Goal: Find specific page/section: Find specific page/section

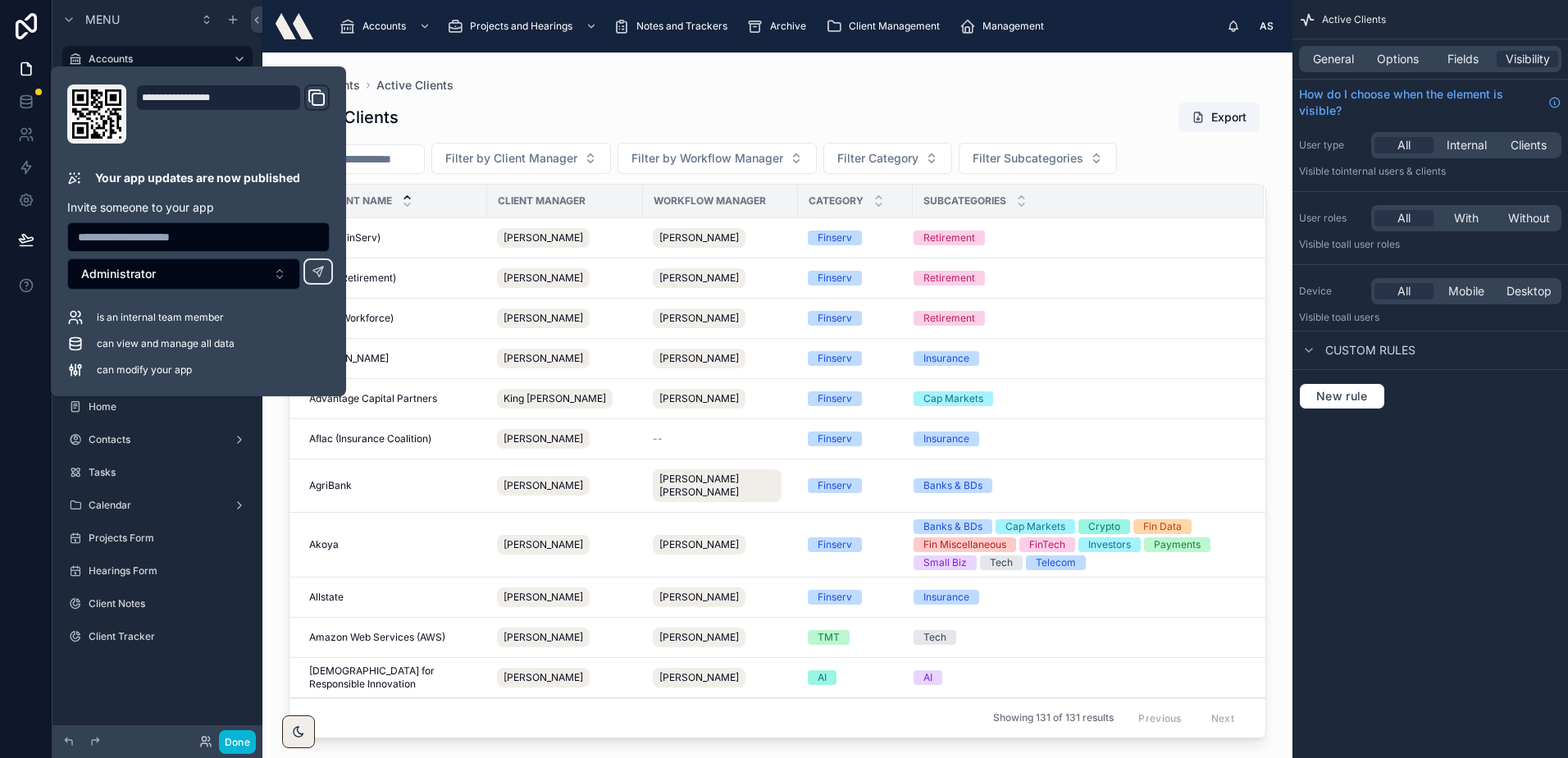
click at [651, 84] on div at bounding box center [777, 395] width 1030 height 686
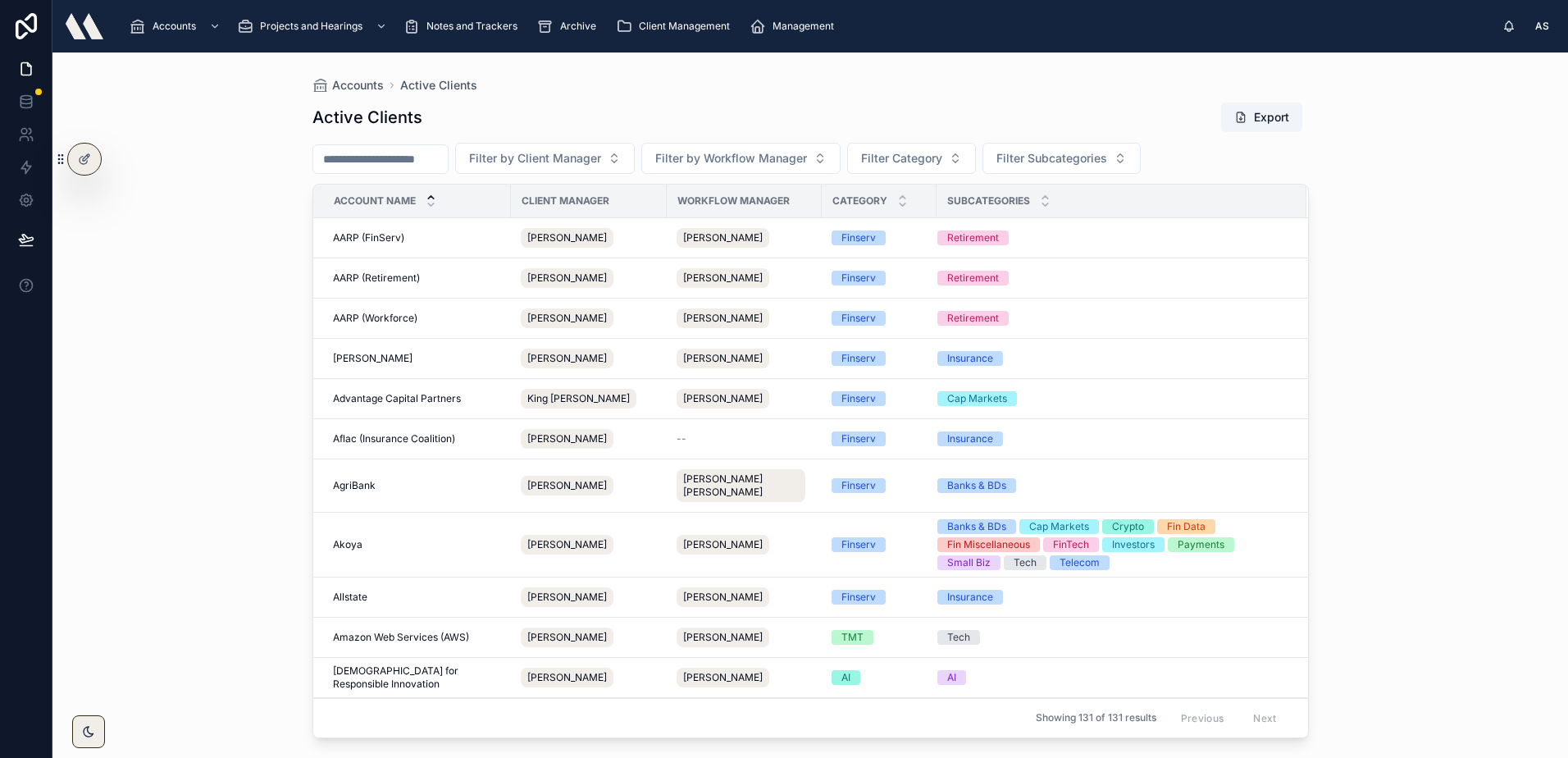
drag, startPoint x: 1362, startPoint y: 708, endPoint x: 1762, endPoint y: 1278, distance: 696.3
click at [1567, 757] on html "Accounts Projects and Hearings Notes and Trackers Archive Client Management Man…" at bounding box center [784, 379] width 1568 height 758
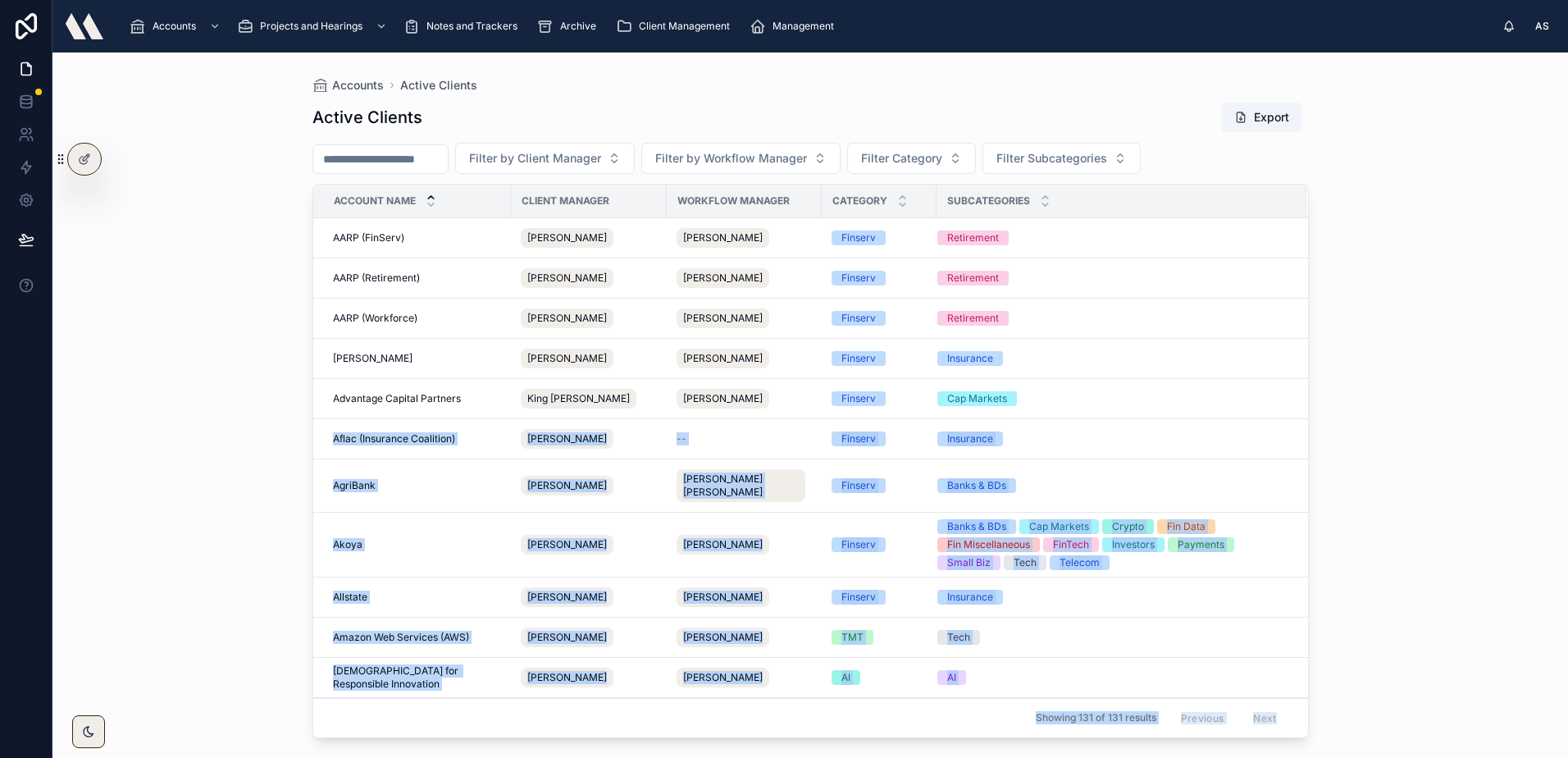
scroll to position [143, 0]
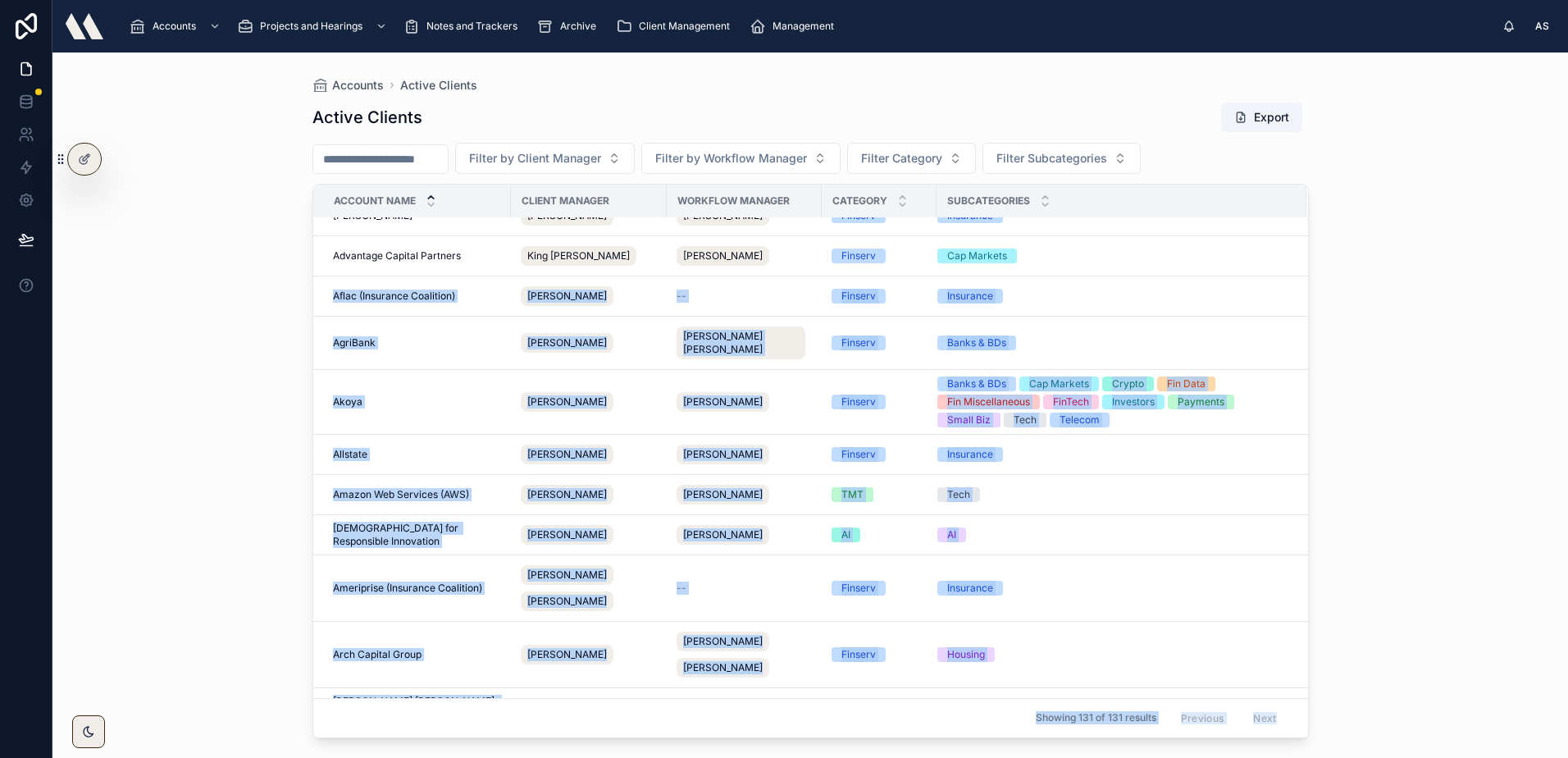
click at [1475, 204] on div "Accounts Active Clients Active Clients Export Filter by Client Manager Filter b…" at bounding box center [810, 405] width 1515 height 705
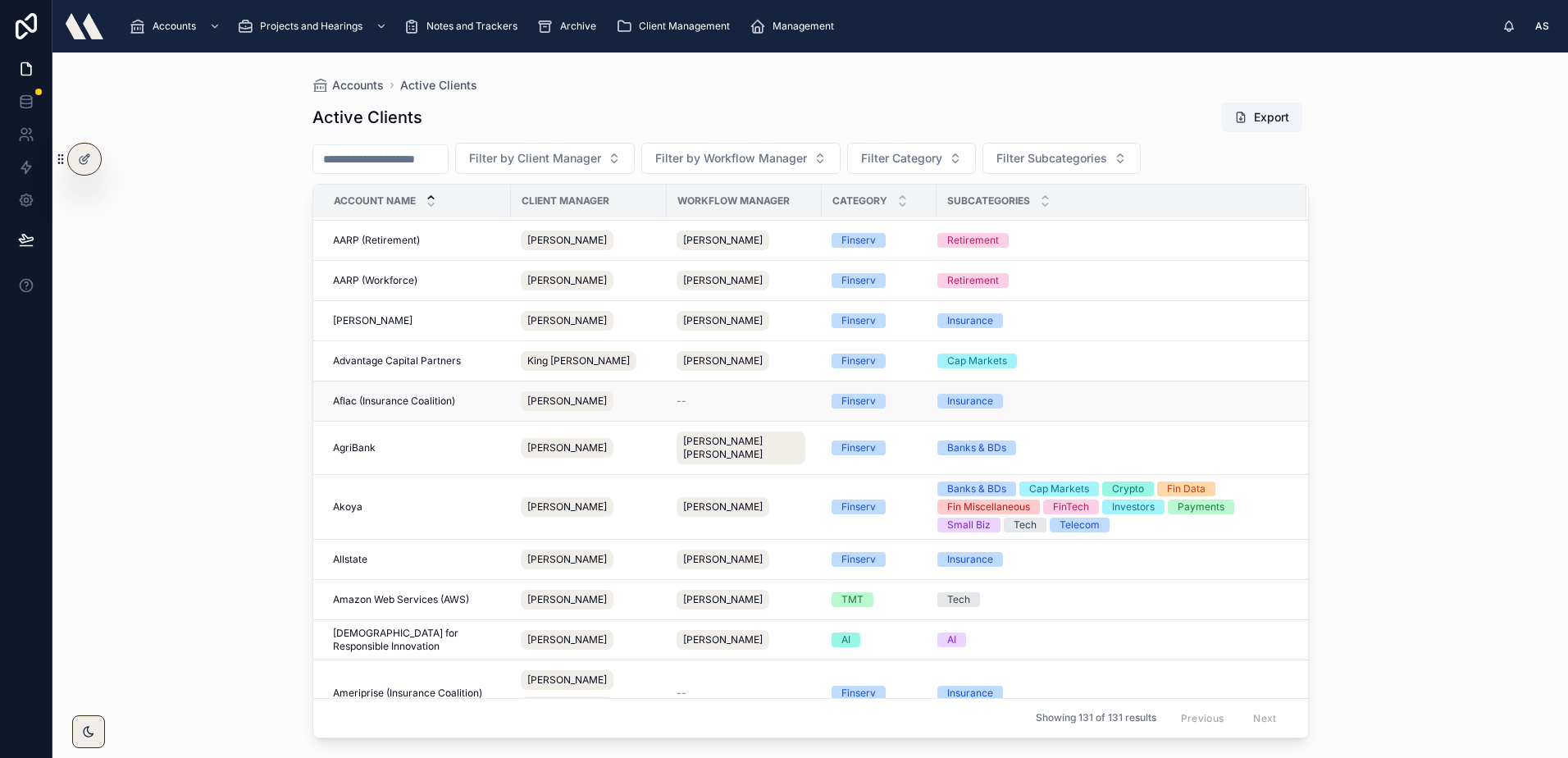
scroll to position [0, 0]
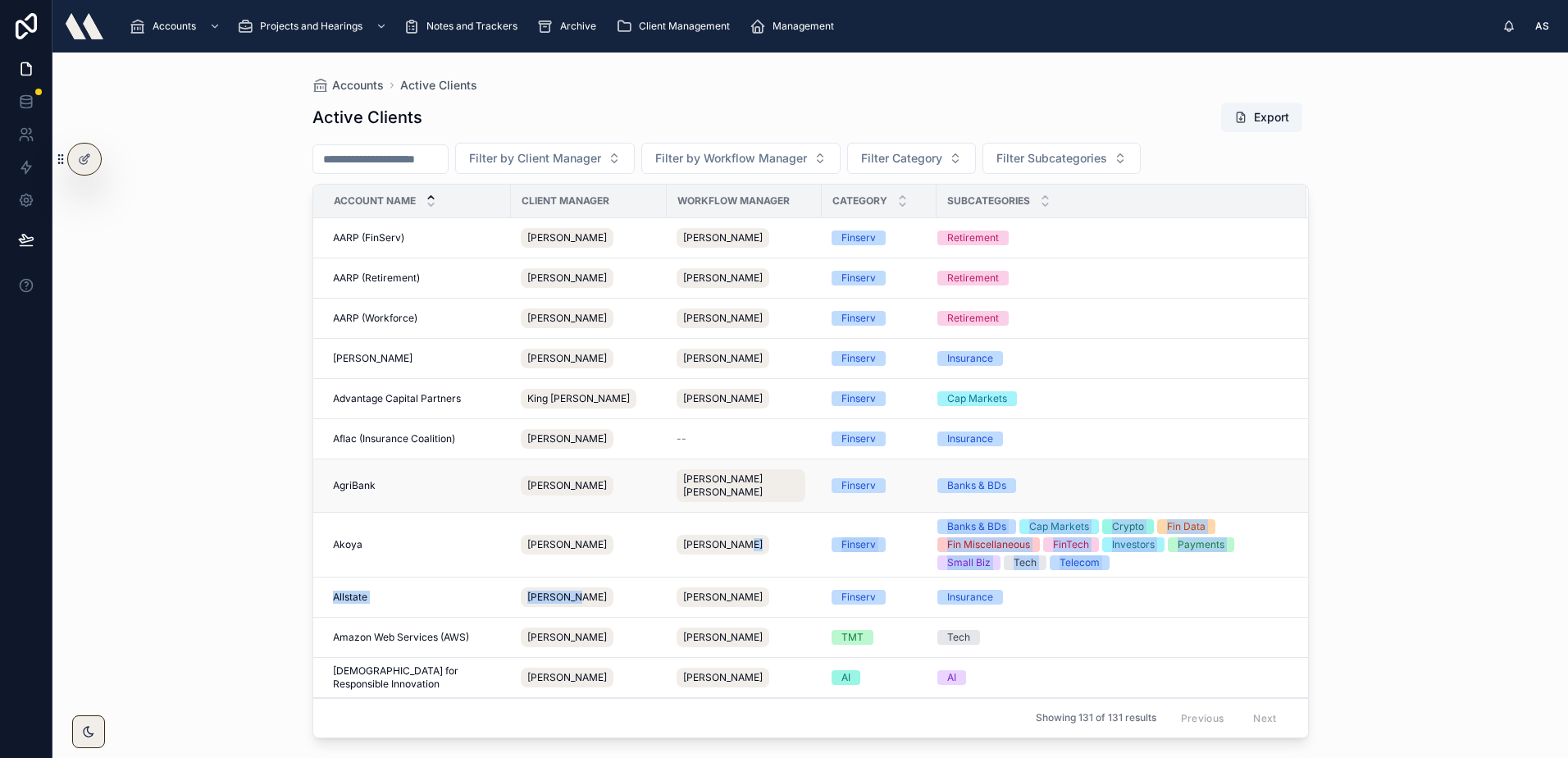
drag, startPoint x: 633, startPoint y: 612, endPoint x: 761, endPoint y: 497, distance: 172.1
